Goal: Information Seeking & Learning: Learn about a topic

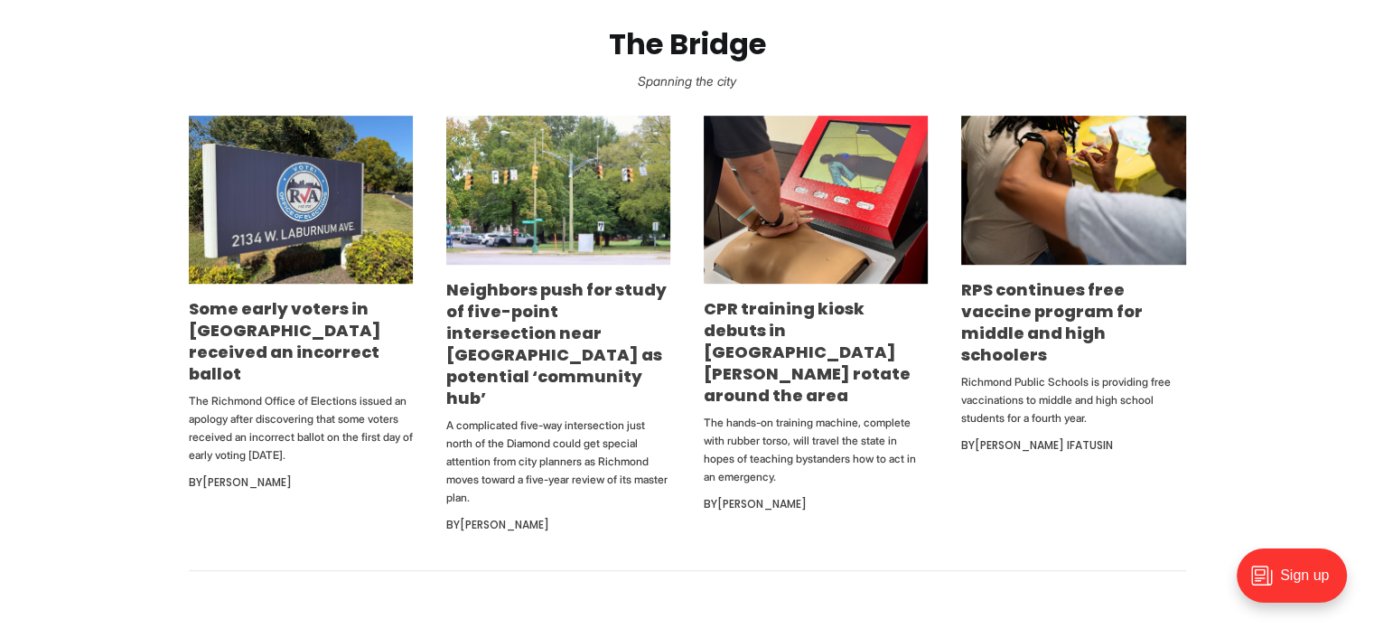
scroll to position [1191, 0]
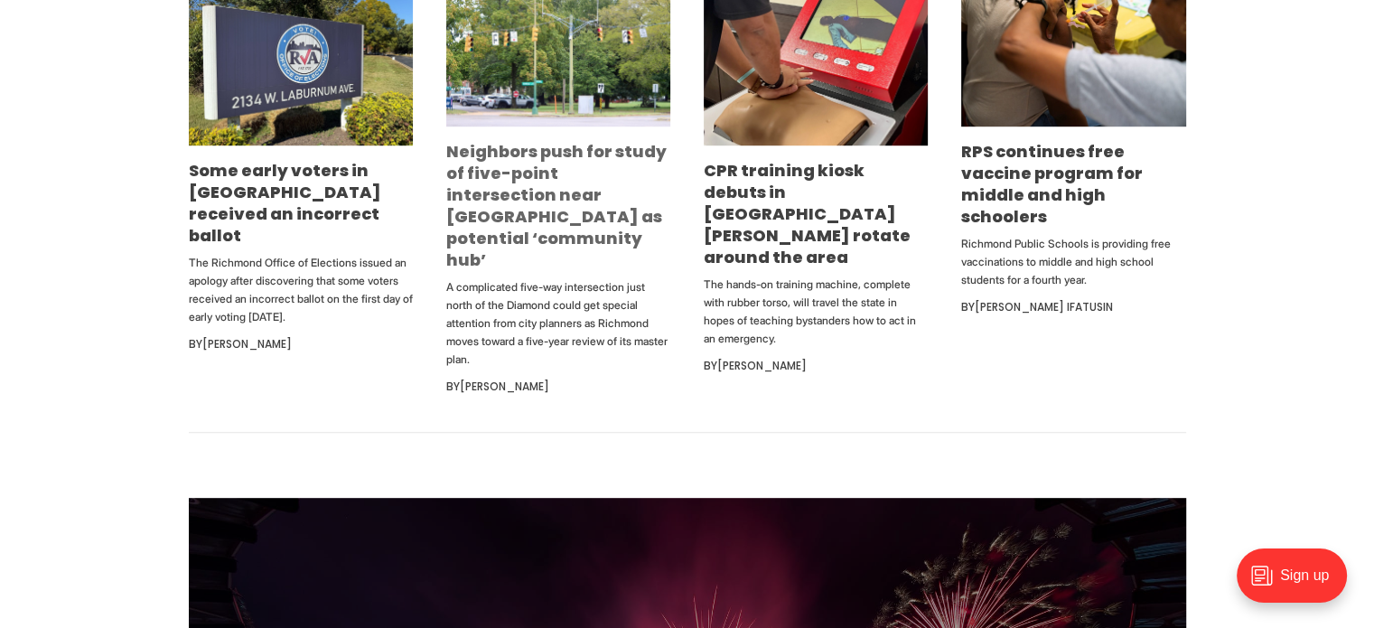
click at [488, 208] on link "Neighbors push for study of five-point intersection near Diamond as potential ‘…" at bounding box center [556, 205] width 220 height 131
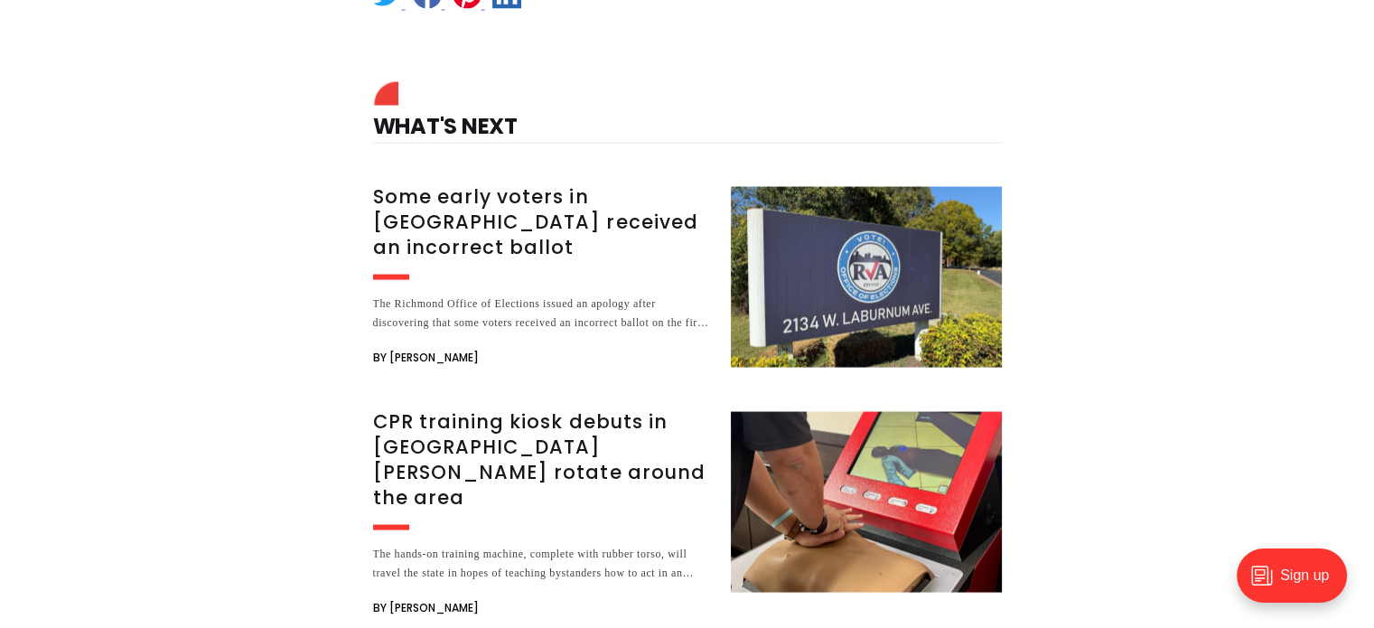
scroll to position [3433, 0]
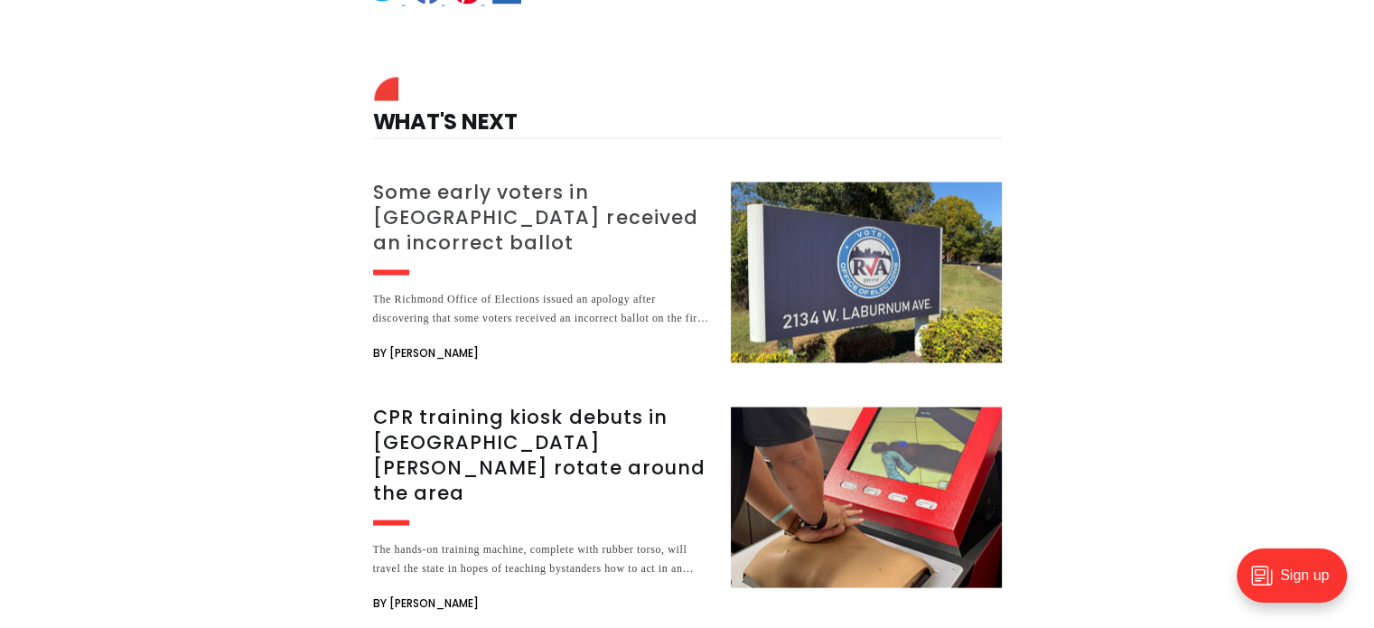
click at [471, 179] on h3 "Some early voters in [GEOGRAPHIC_DATA] received an incorrect ballot" at bounding box center [541, 217] width 336 height 76
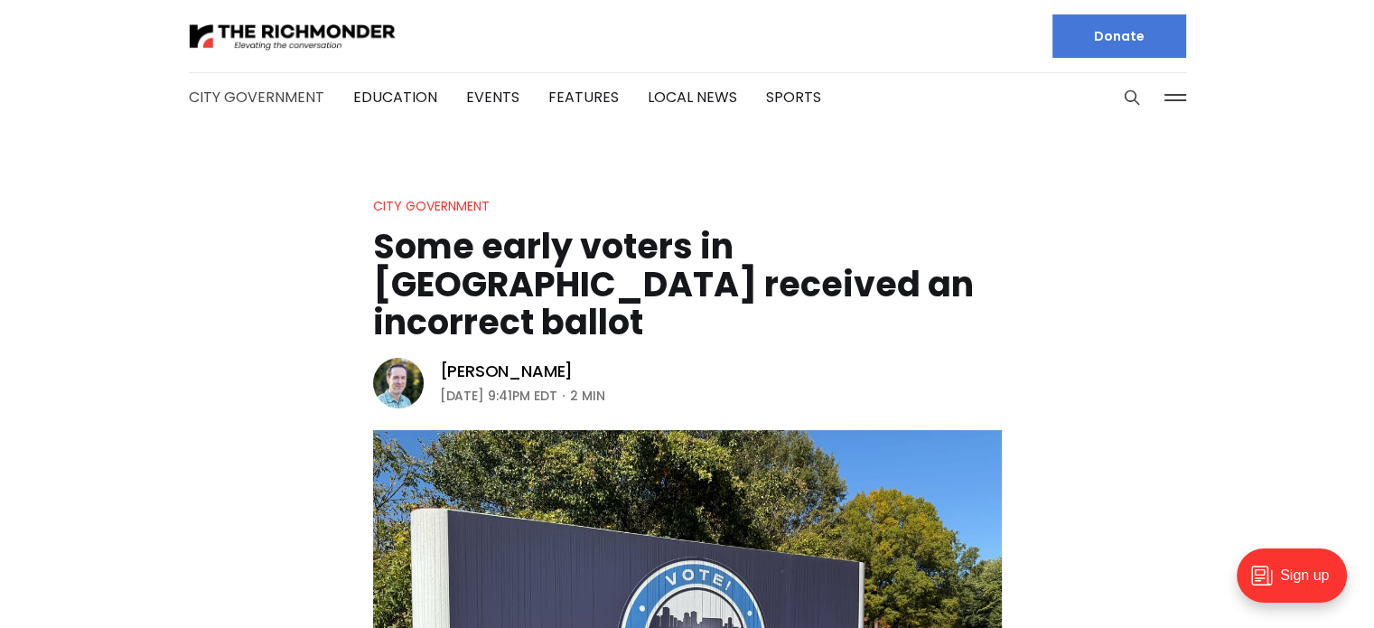
click at [253, 93] on link "City Government" at bounding box center [256, 97] width 135 height 21
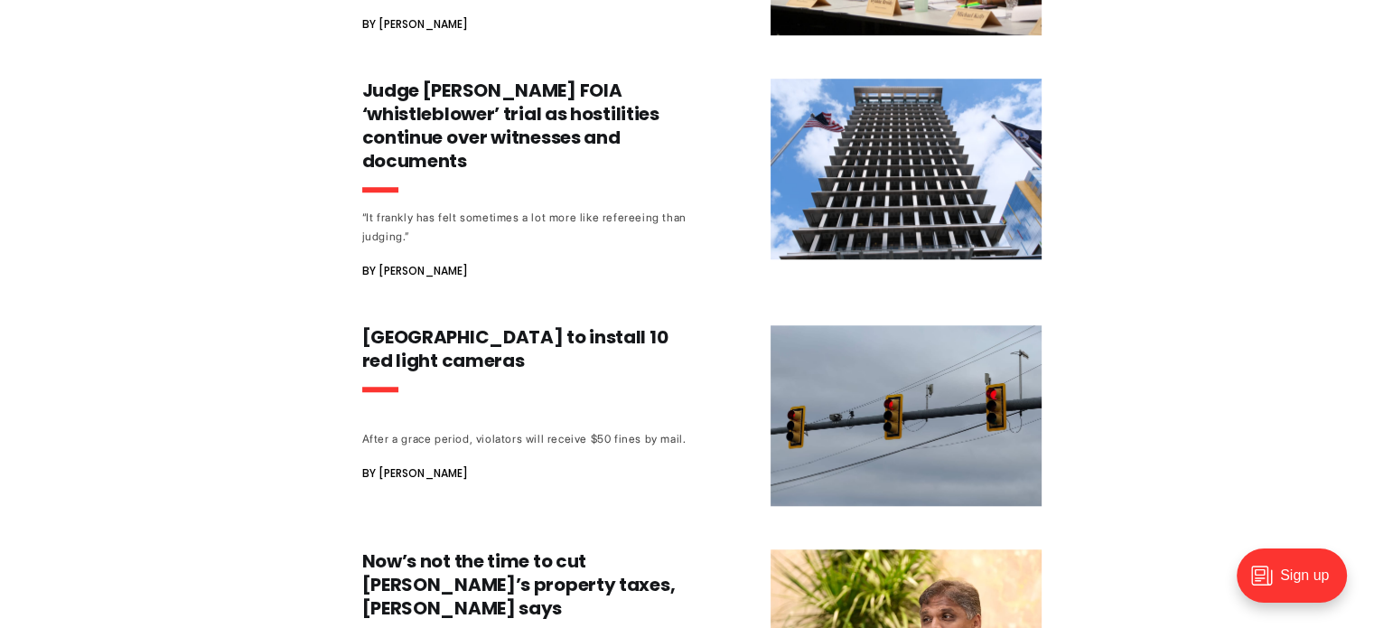
scroll to position [1409, 0]
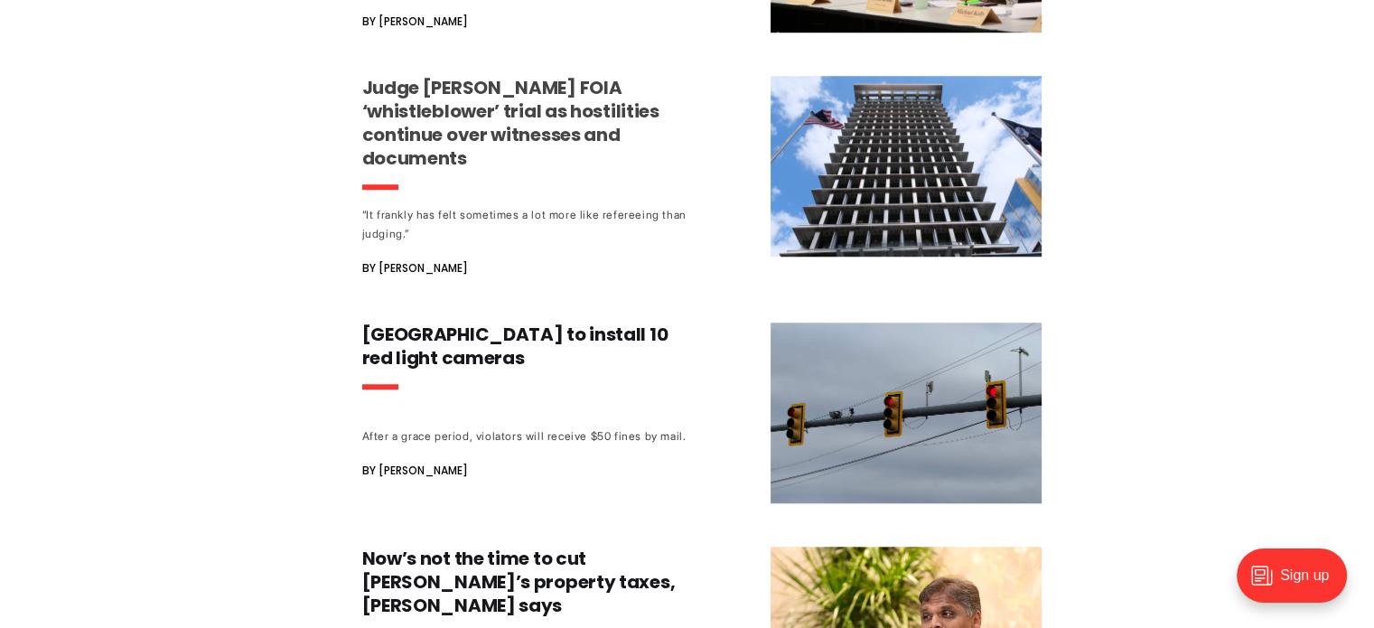
click at [408, 126] on h3 "Judge [PERSON_NAME] FOIA ‘whistleblower’ trial as hostilities continue over wit…" at bounding box center [530, 123] width 336 height 94
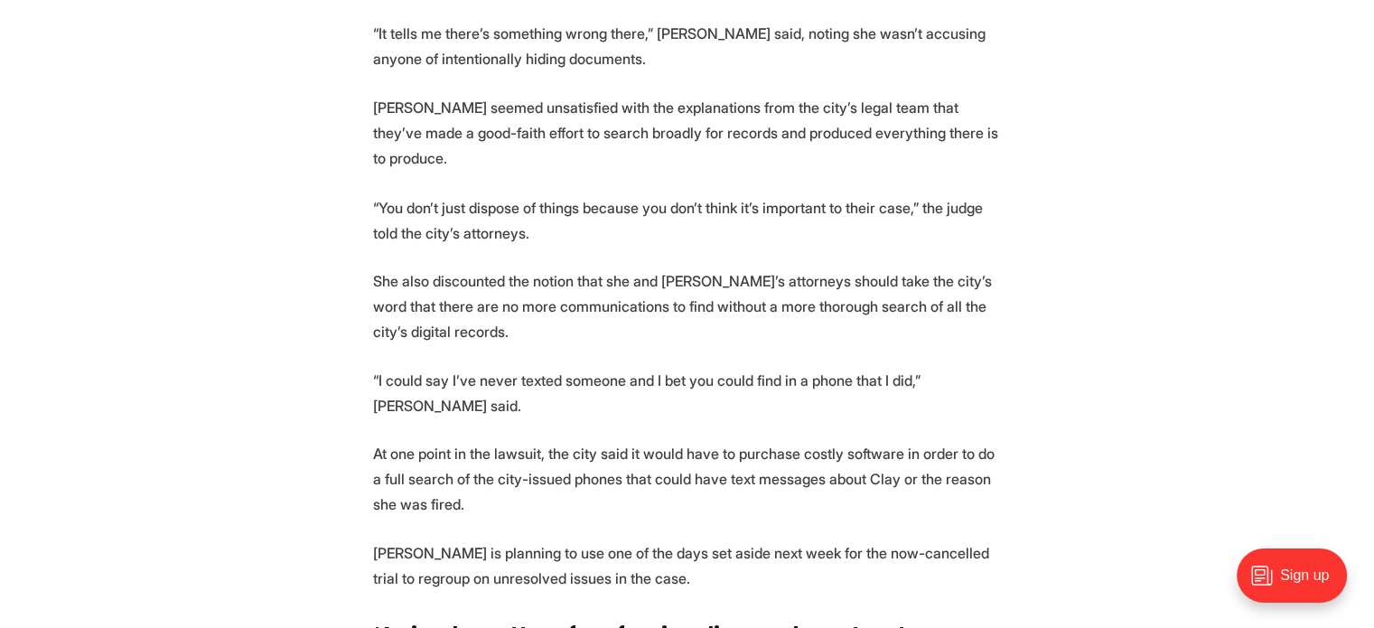
scroll to position [3252, 0]
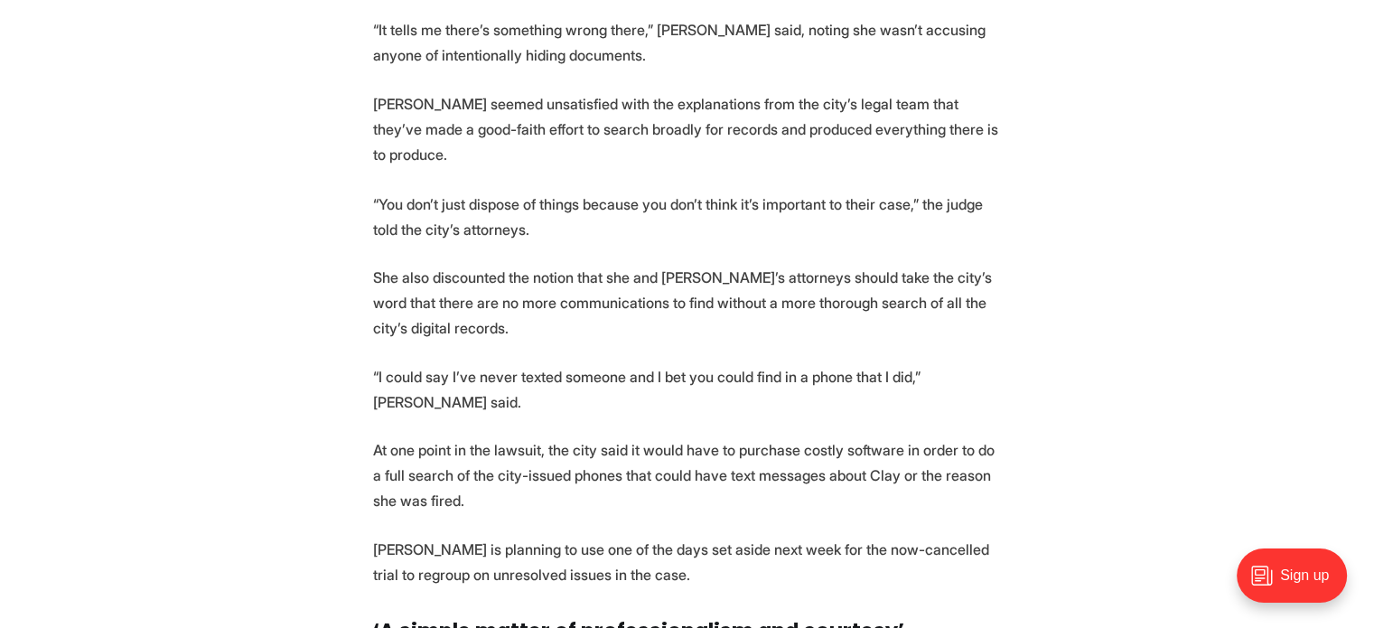
click at [455, 264] on p "She also discounted the notion that she and [PERSON_NAME]’s attorneys should ta…" at bounding box center [687, 302] width 629 height 76
